Goal: Task Accomplishment & Management: Complete application form

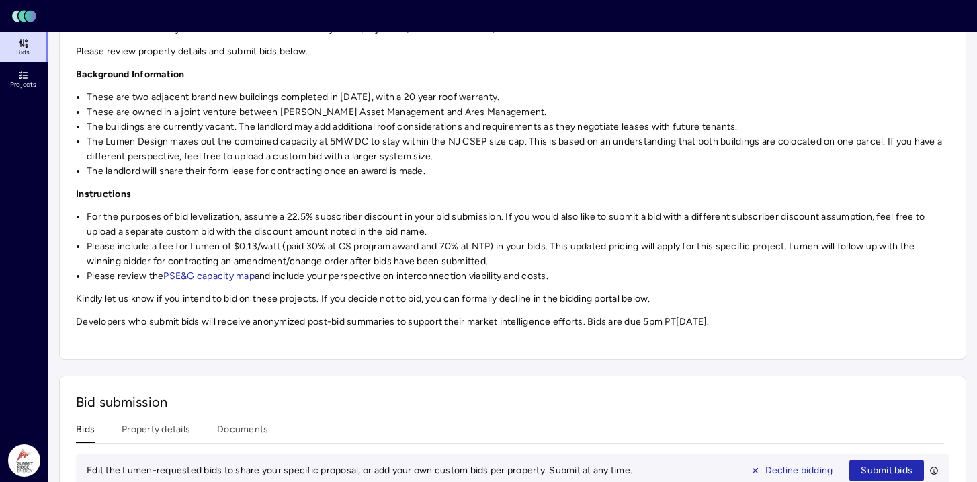
scroll to position [333, 0]
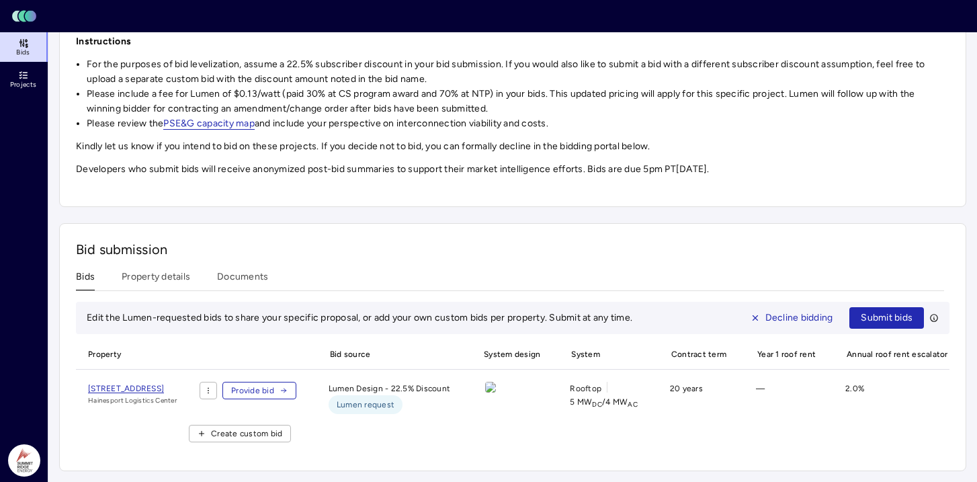
click at [224, 119] on link "PSE&G capacity map" at bounding box center [208, 124] width 91 height 12
click at [161, 384] on span "[STREET_ADDRESS]" at bounding box center [126, 388] width 76 height 9
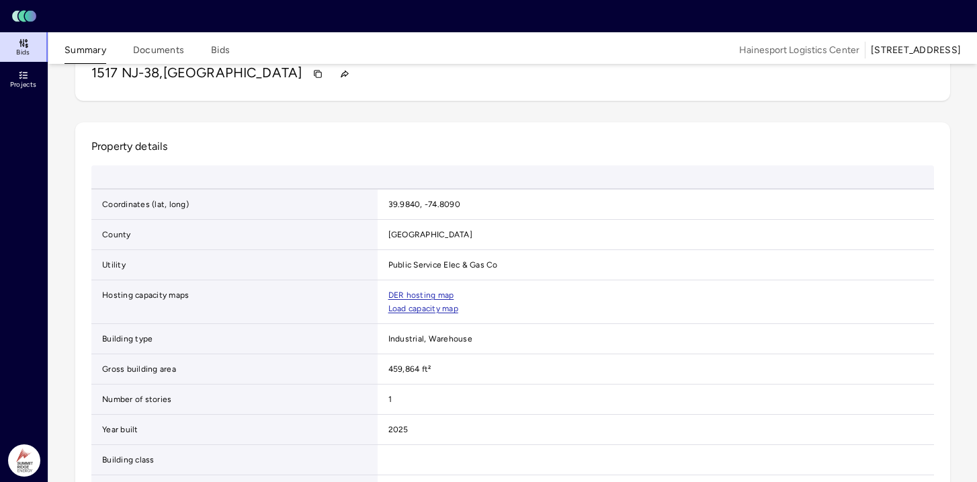
scroll to position [157, 0]
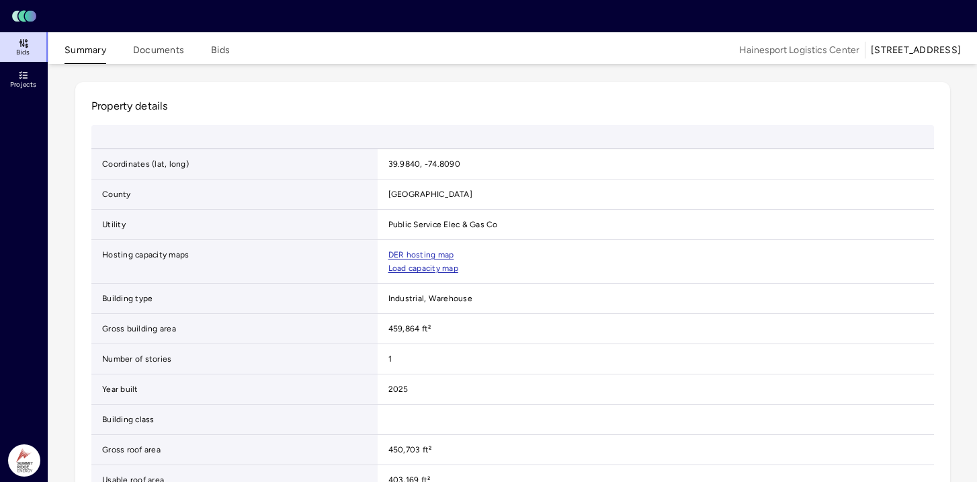
drag, startPoint x: 302, startPoint y: 328, endPoint x: 85, endPoint y: 333, distance: 217.1
copy h1 "1517 NJ-38, Hainesport, NJ 08036"
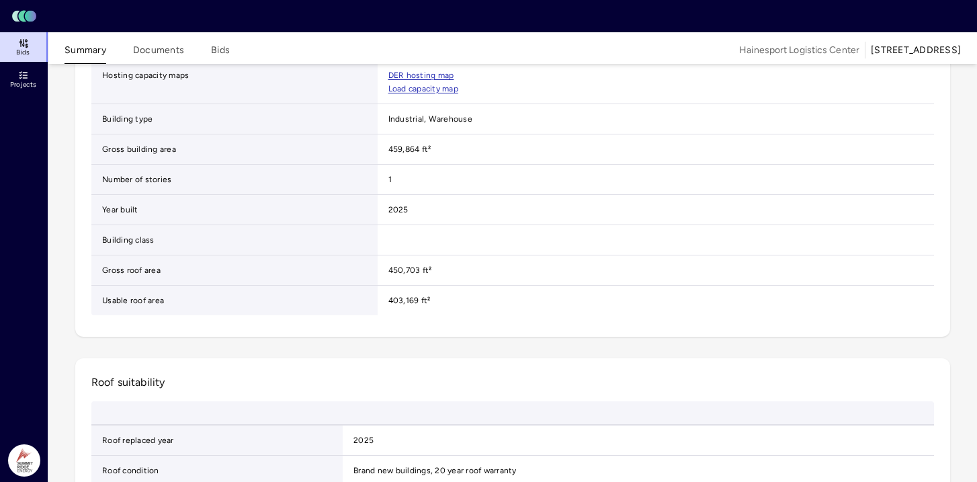
scroll to position [366, 0]
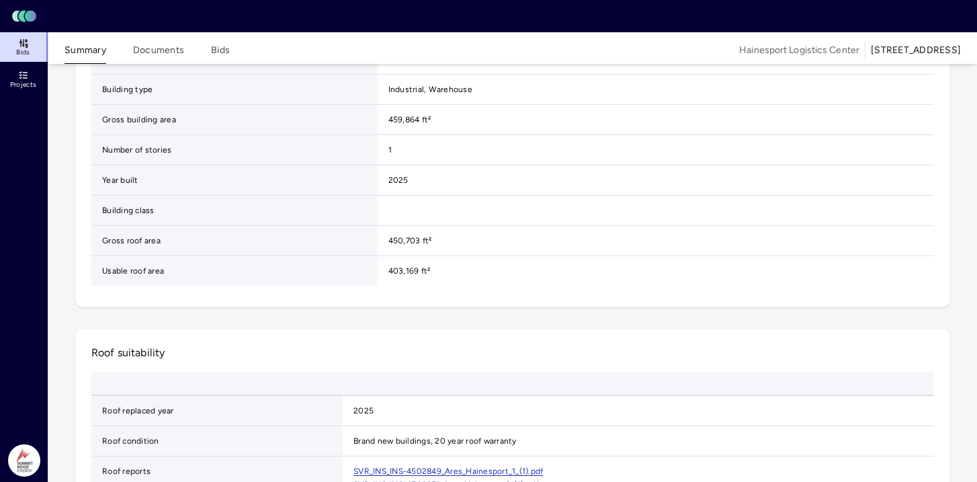
click at [401, 52] on link "DER hosting map" at bounding box center [421, 45] width 66 height 13
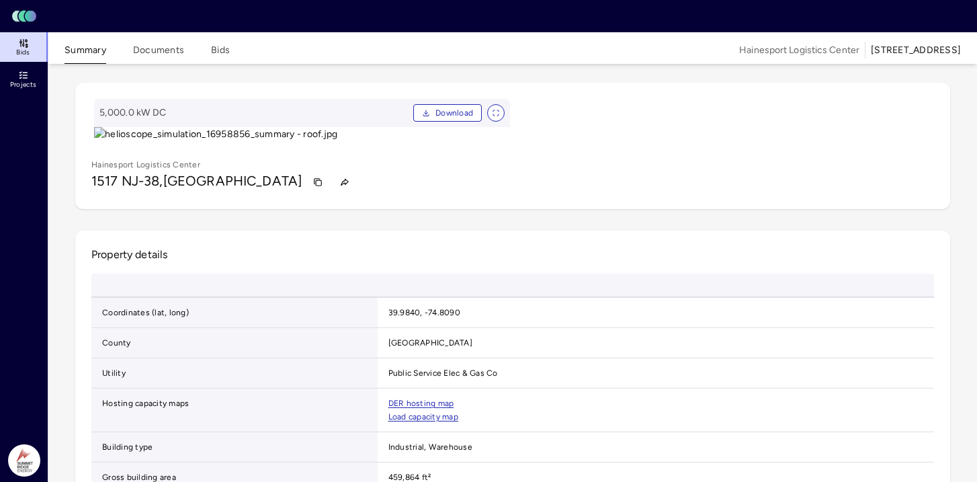
scroll to position [0, 0]
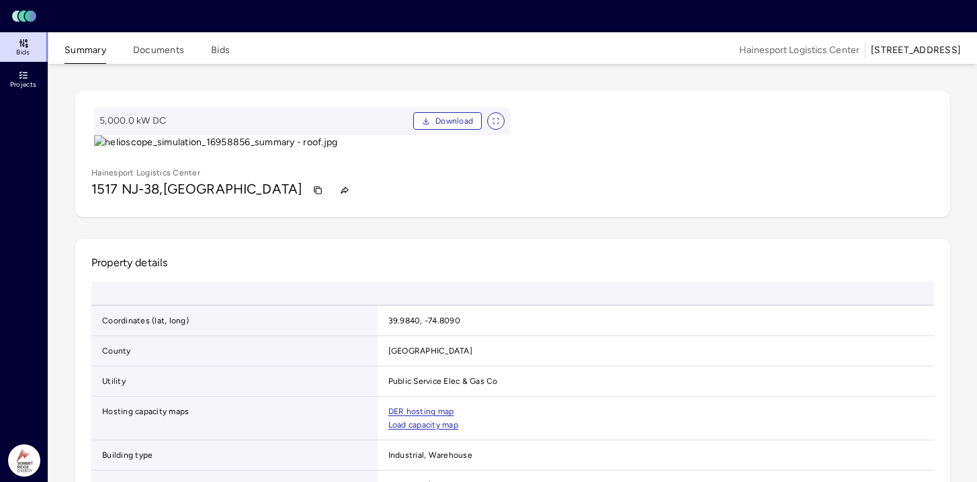
click at [206, 50] on div "Summary Documents Bids" at bounding box center [147, 49] width 165 height 29
click at [221, 54] on button "Bids" at bounding box center [220, 53] width 19 height 21
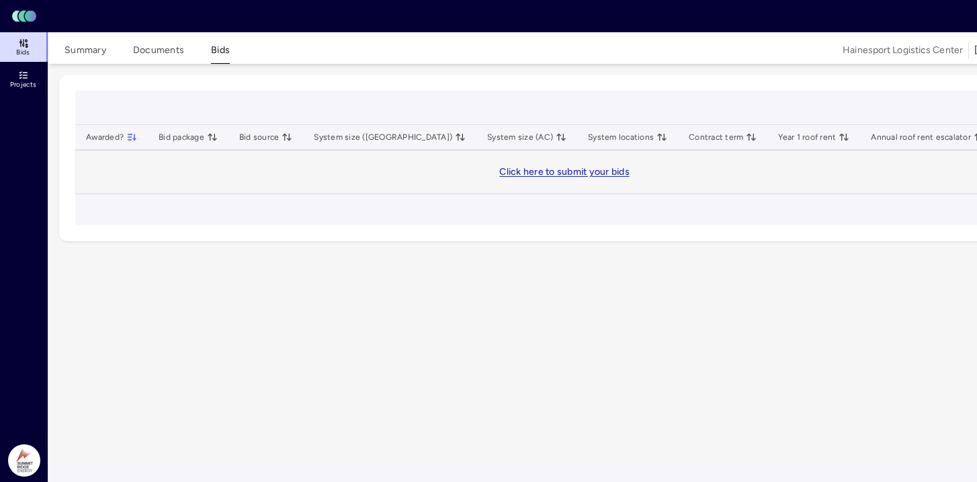
click at [533, 175] on link "Click here to submit your bids" at bounding box center [564, 171] width 130 height 11
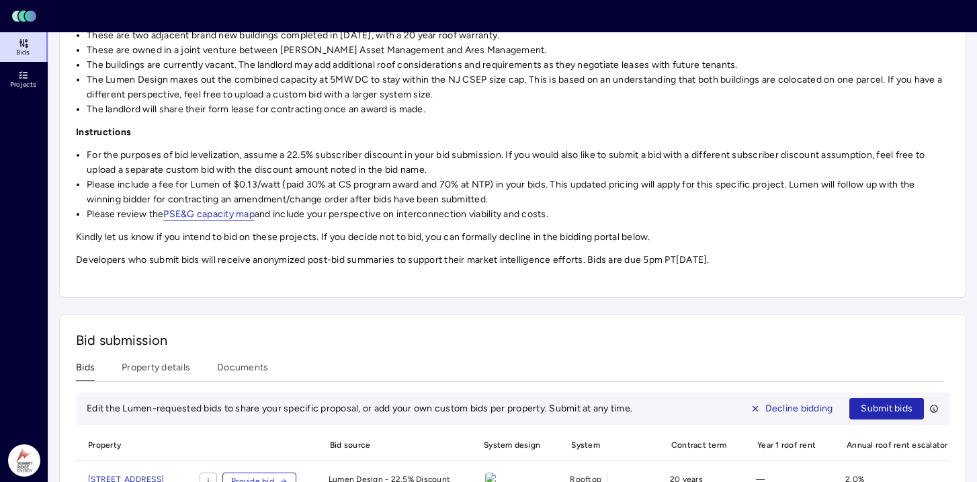
scroll to position [333, 0]
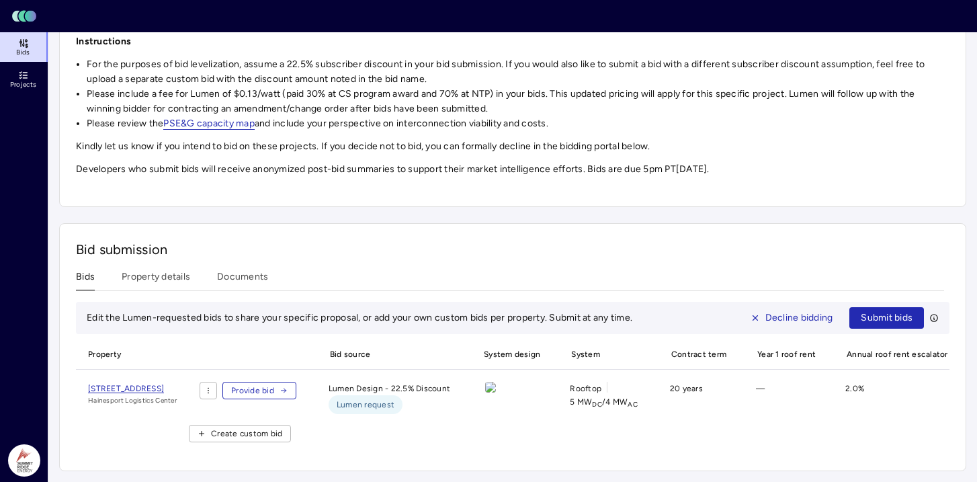
click at [274, 384] on span "Provide bid" at bounding box center [252, 390] width 43 height 13
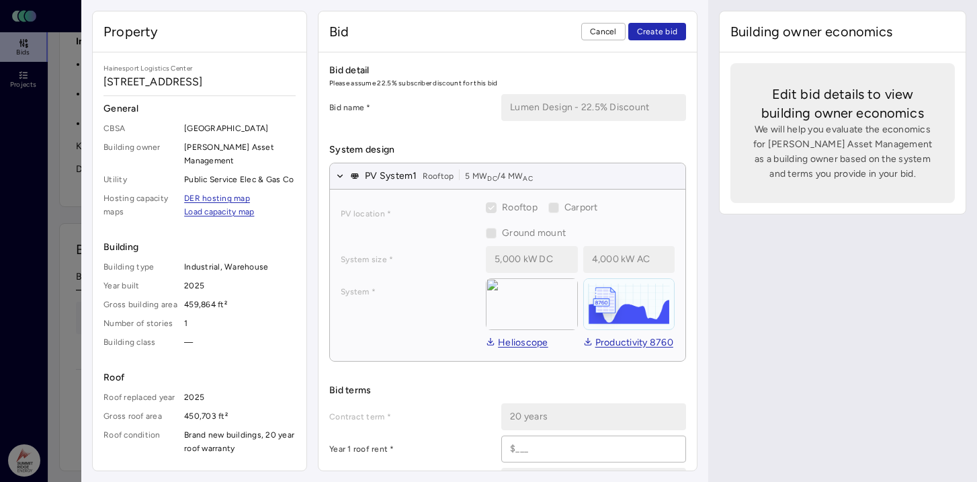
scroll to position [128, 0]
